Goal: Task Accomplishment & Management: Manage account settings

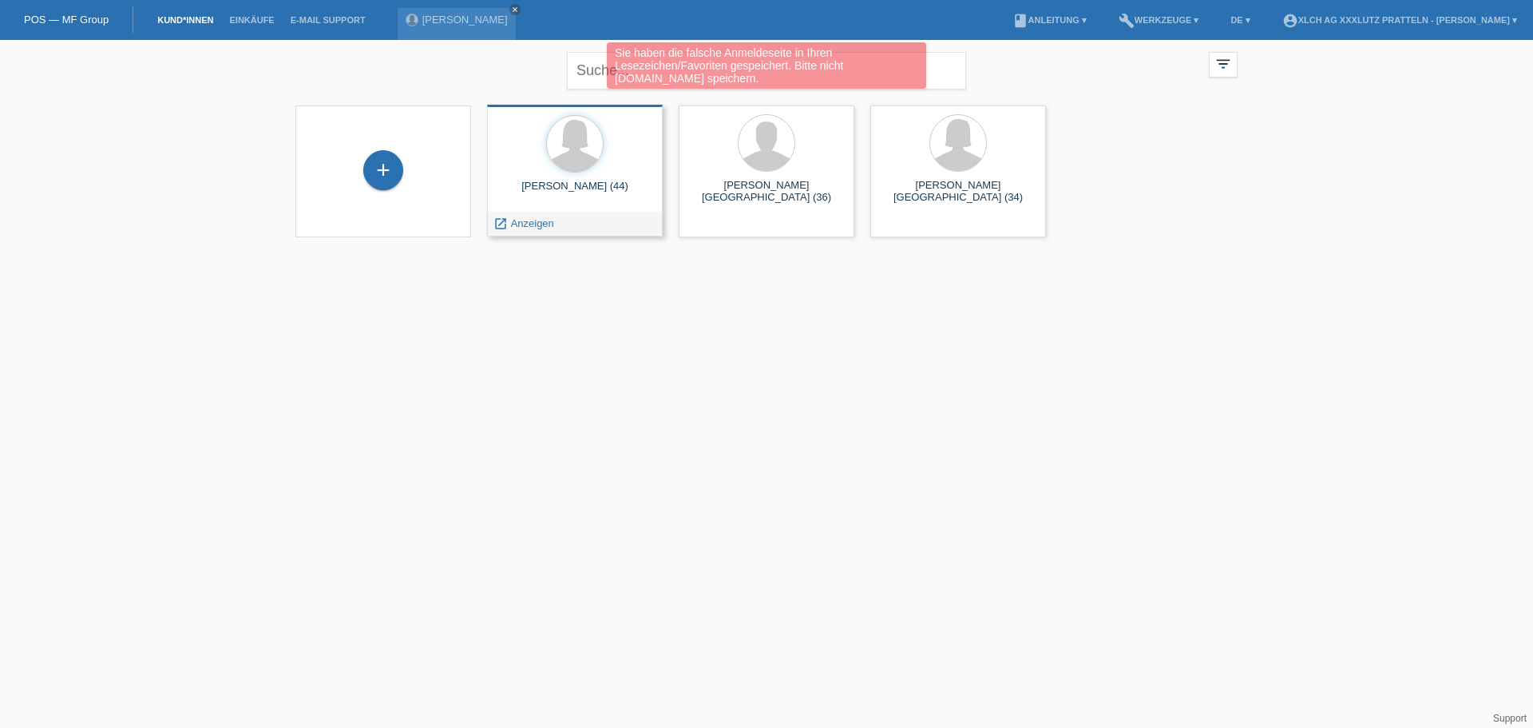
click at [592, 187] on div "[PERSON_NAME] (44)" at bounding box center [575, 193] width 150 height 26
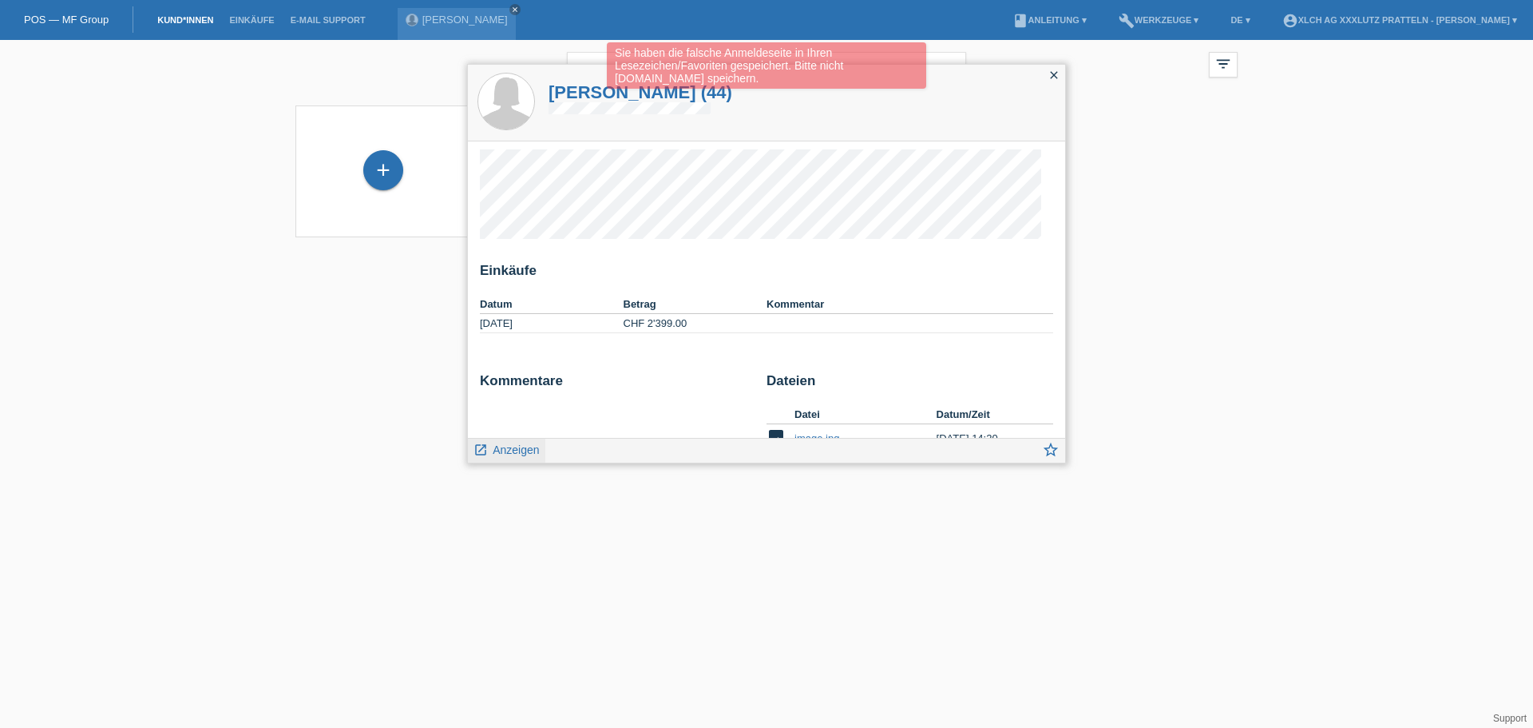
click at [525, 448] on span "Anzeigen" at bounding box center [516, 449] width 46 height 13
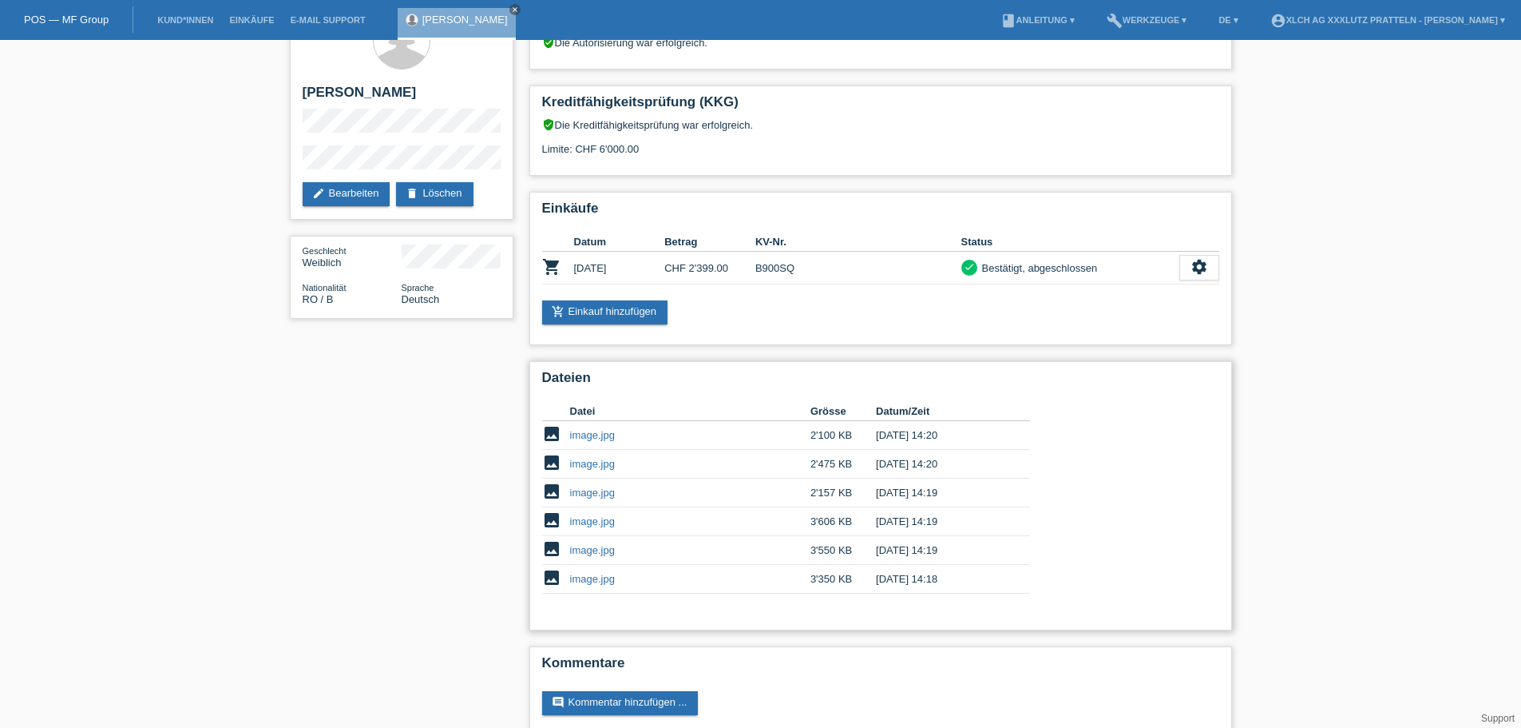
scroll to position [69, 0]
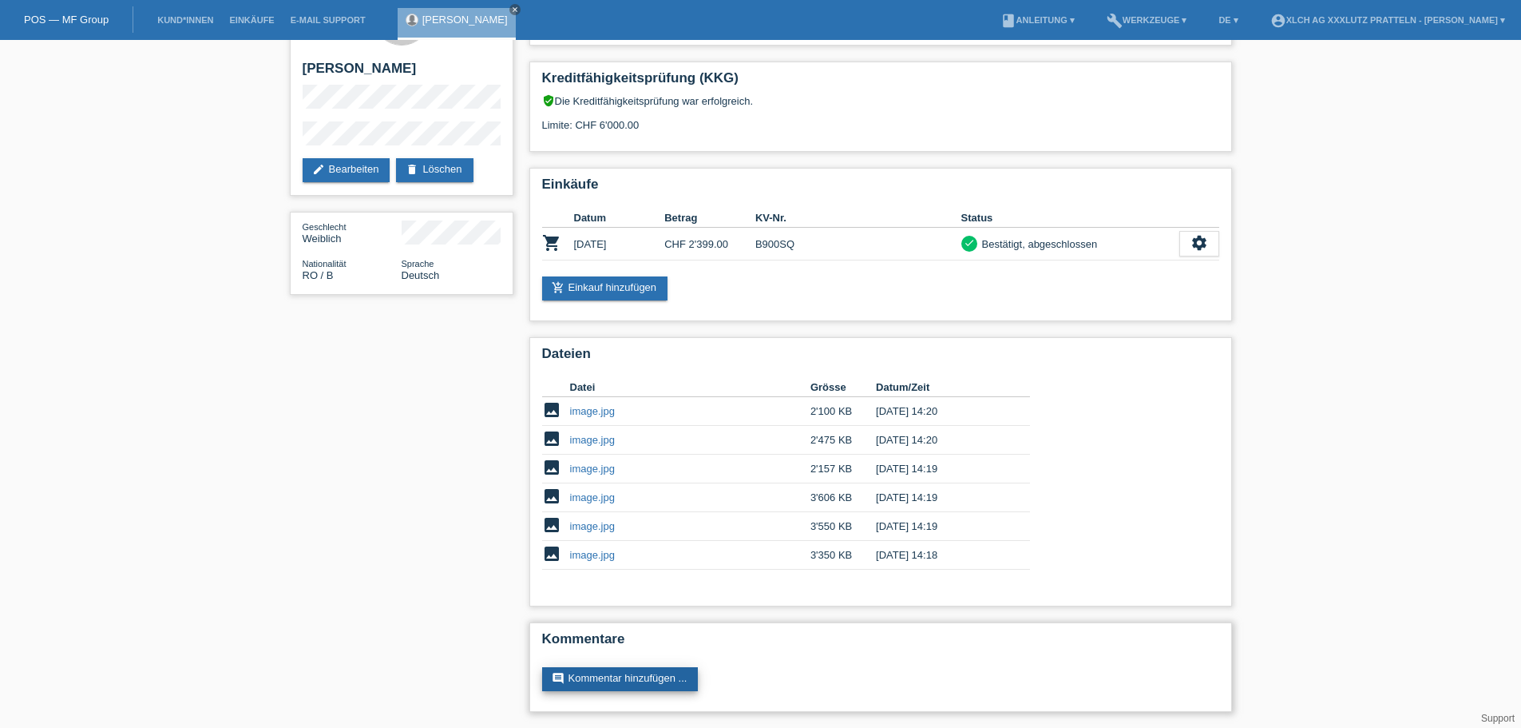
click at [627, 681] on link "comment Kommentar hinzufügen ..." at bounding box center [620, 679] width 157 height 24
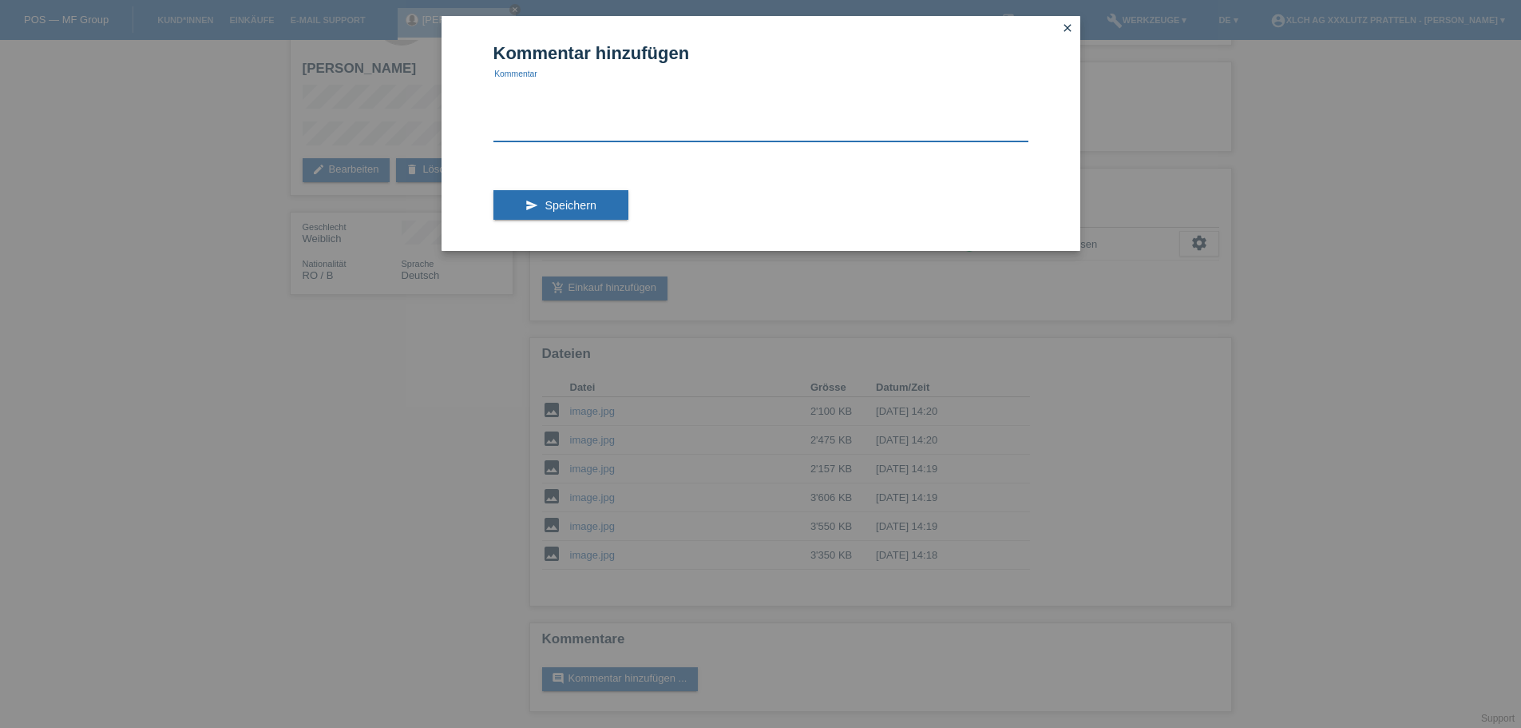
click at [586, 129] on textarea at bounding box center [761, 110] width 535 height 61
click at [1073, 23] on icon "close" at bounding box center [1067, 28] width 13 height 13
